Goal: Task Accomplishment & Management: Complete application form

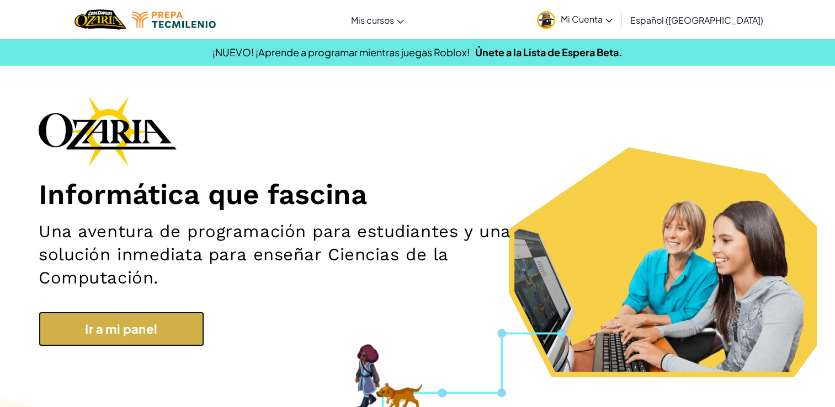
click at [143, 341] on link "Ir a mi panel" at bounding box center [122, 329] width 166 height 35
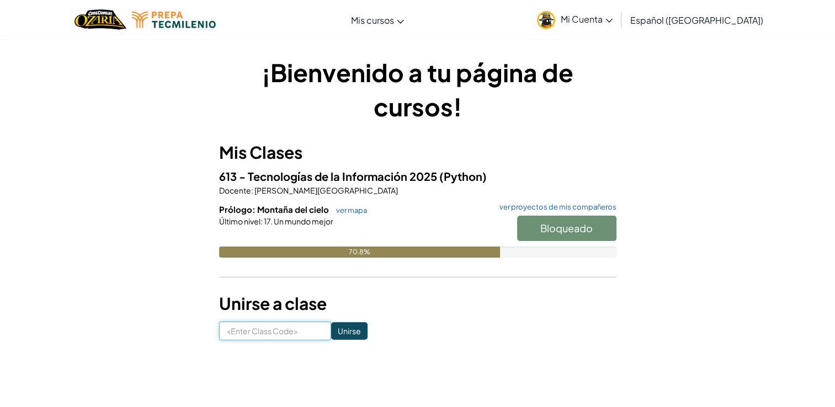
click at [272, 334] on input at bounding box center [275, 331] width 112 height 19
type input "CoinJumpPower"
click at [331, 326] on input "Unirse" at bounding box center [349, 331] width 36 height 18
click at [588, 226] on div "Bloqueado" at bounding box center [561, 231] width 110 height 31
click at [587, 208] on link "ver proyectos de mis compañeros" at bounding box center [555, 207] width 123 height 7
